Goal: Task Accomplishment & Management: Manage account settings

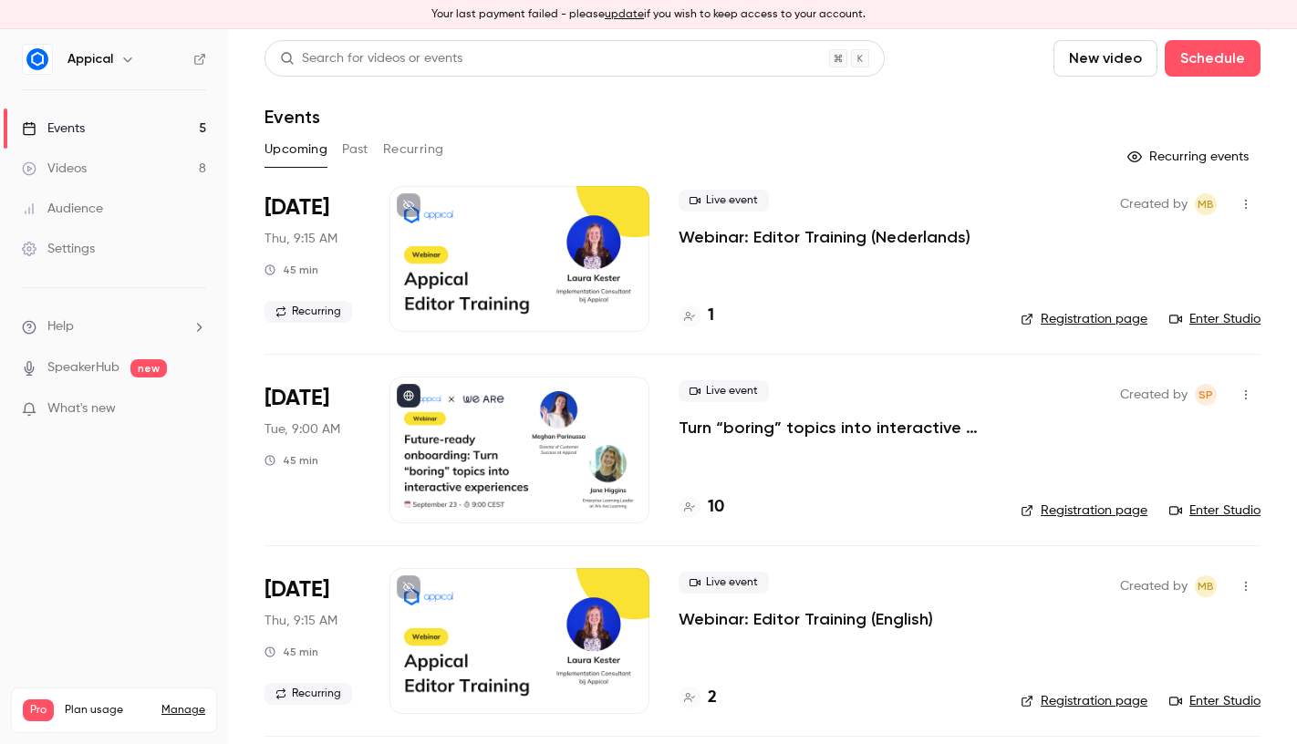
click at [788, 434] on p "Turn “boring” topics into interactive experiences" at bounding box center [834, 428] width 313 height 22
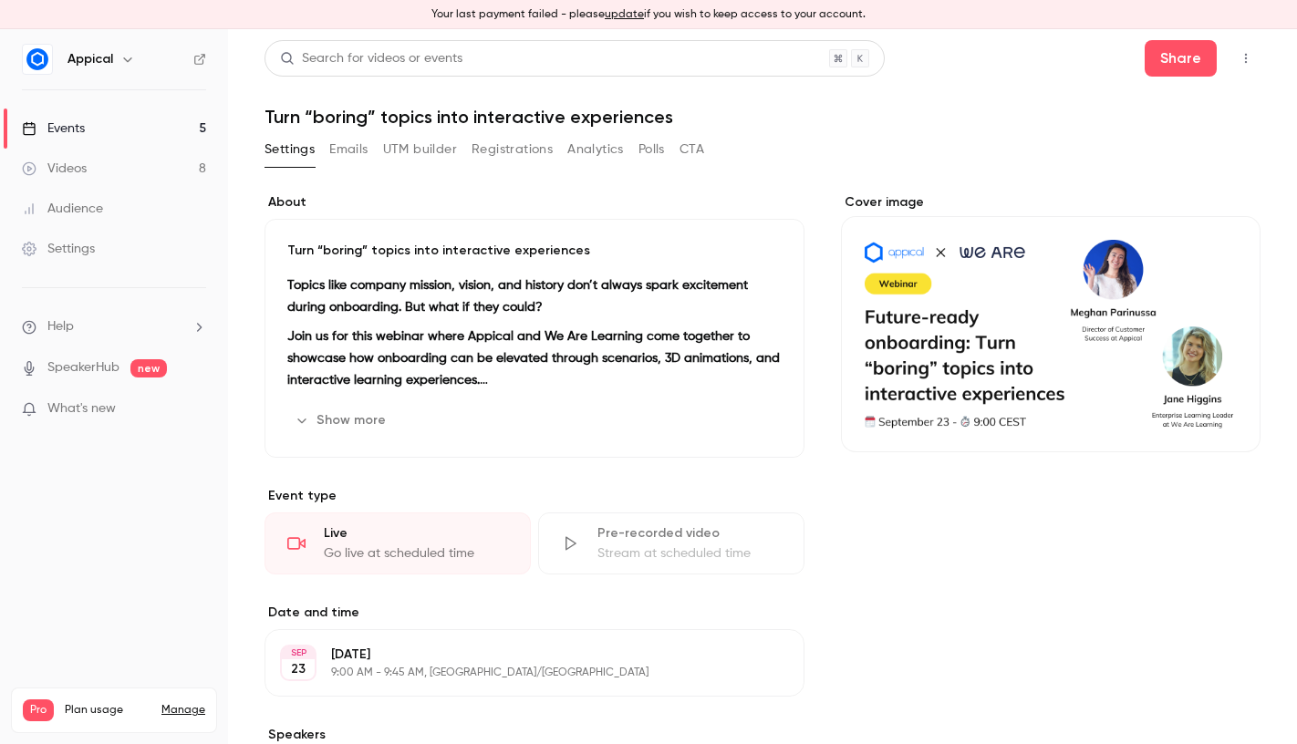
click at [510, 150] on button "Registrations" at bounding box center [511, 149] width 81 height 29
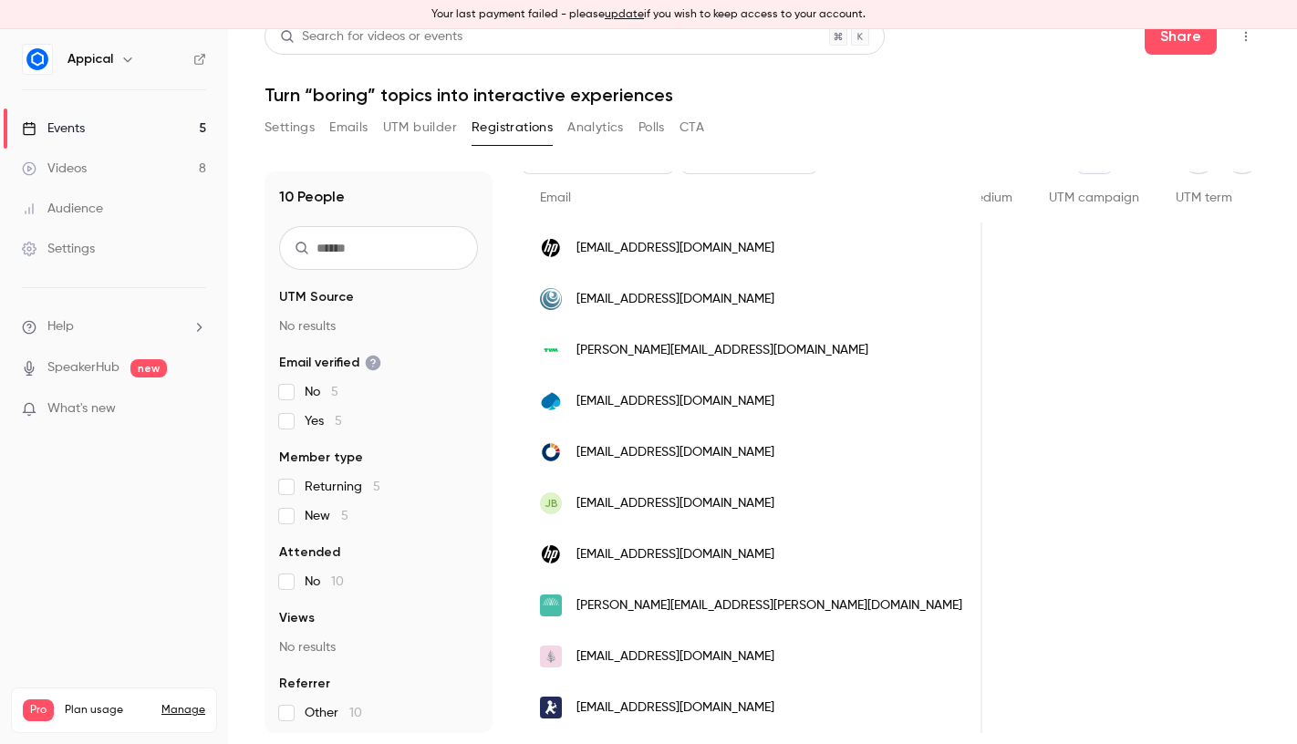
scroll to position [0, 1033]
